Goal: Information Seeking & Learning: Learn about a topic

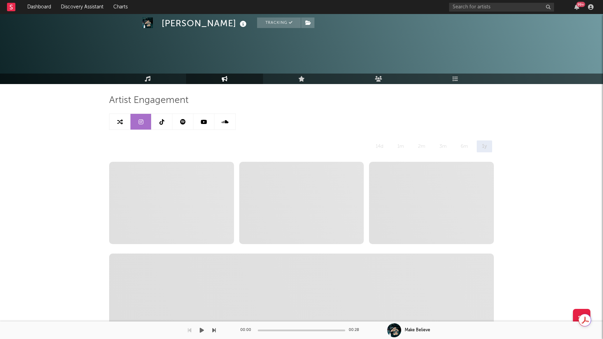
select select "1w"
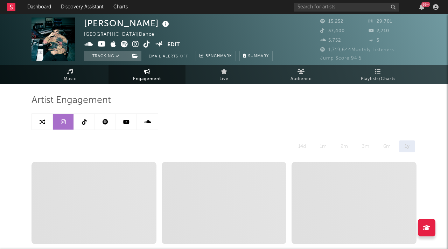
click at [82, 125] on link at bounding box center [84, 122] width 21 height 16
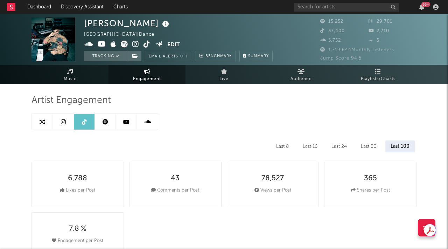
select select "6m"
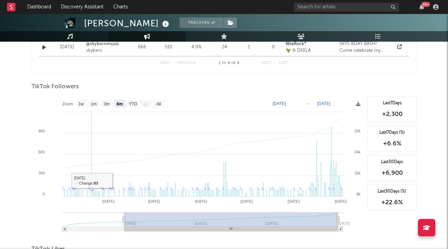
scroll to position [619, 0]
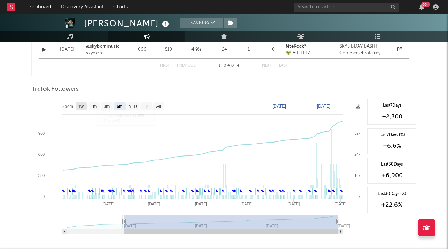
click at [80, 105] on text "1w" at bounding box center [81, 106] width 6 height 5
select select "1w"
type input "[DATE]"
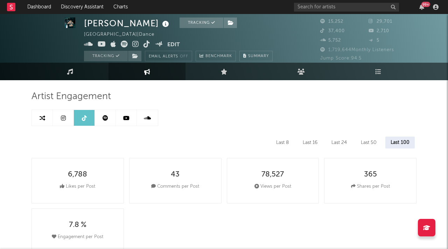
scroll to position [0, 0]
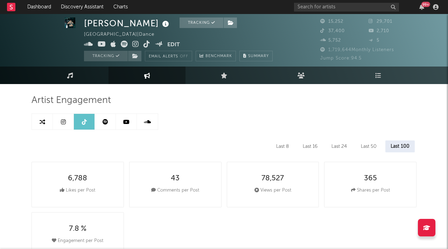
click at [127, 124] on link at bounding box center [126, 122] width 21 height 16
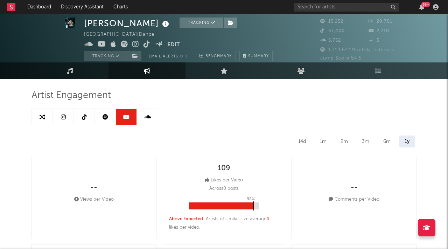
select select "6m"
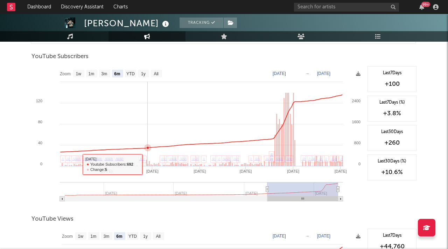
scroll to position [571, 0]
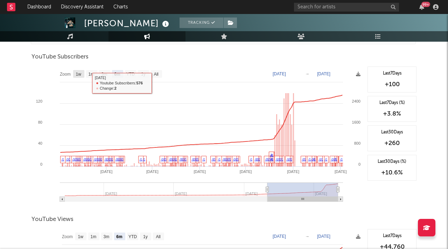
click at [77, 73] on text "1w" at bounding box center [79, 74] width 6 height 5
select select "1w"
type input "[DATE]"
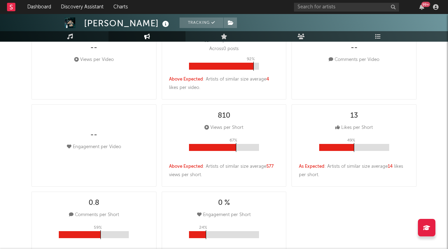
scroll to position [0, 0]
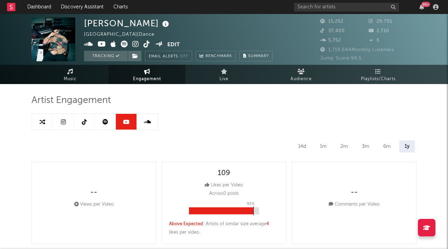
click at [103, 123] on icon at bounding box center [105, 122] width 6 height 6
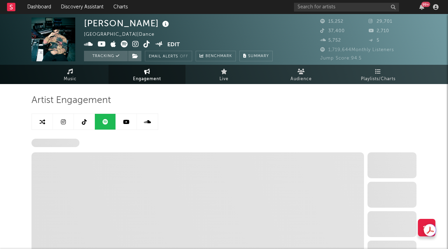
select select "6m"
select select "1w"
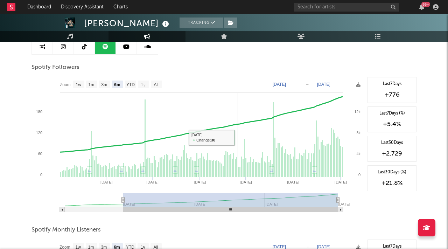
scroll to position [77, 0]
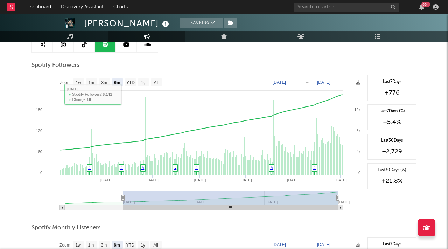
click at [76, 83] on text "1w" at bounding box center [79, 82] width 6 height 5
select select "1w"
type input "[DATE]"
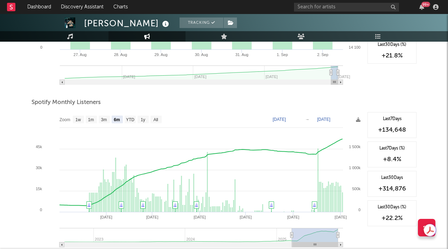
scroll to position [187, 0]
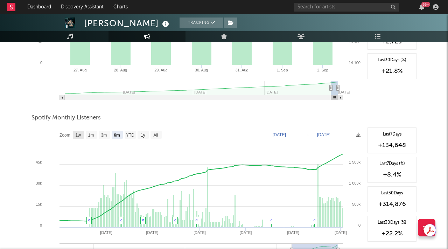
drag, startPoint x: 80, startPoint y: 135, endPoint x: 153, endPoint y: 142, distance: 73.4
click at [80, 135] on text "1w" at bounding box center [79, 135] width 6 height 5
select select "1w"
type input "[DATE]"
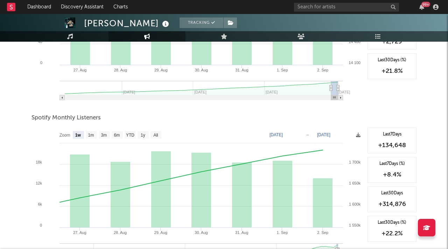
scroll to position [0, 0]
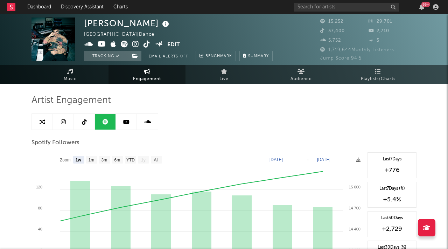
click at [146, 127] on link at bounding box center [147, 122] width 21 height 16
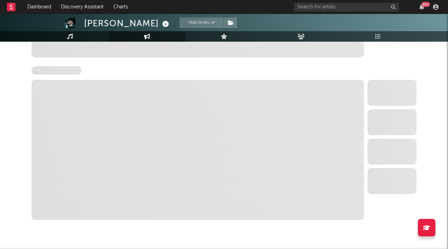
scroll to position [588, 0]
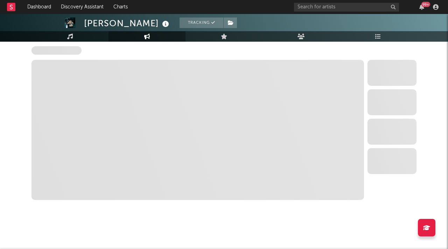
select select "6m"
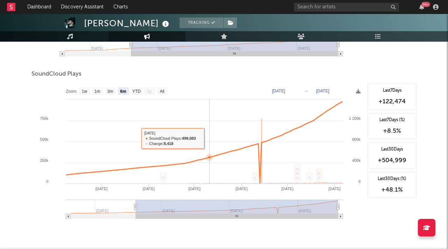
scroll to position [559, 0]
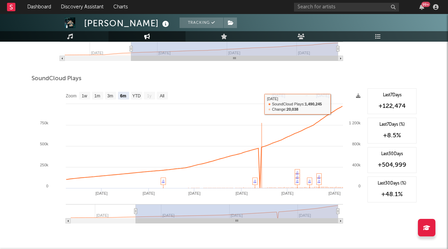
click at [329, 95] on text "[DATE]" at bounding box center [322, 95] width 13 height 5
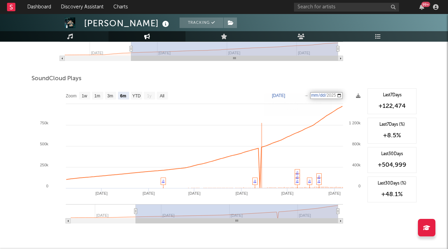
click at [342, 94] on input "[DATE]" at bounding box center [326, 95] width 33 height 7
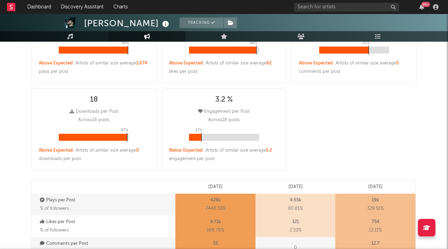
scroll to position [0, 0]
